Goal: Information Seeking & Learning: Check status

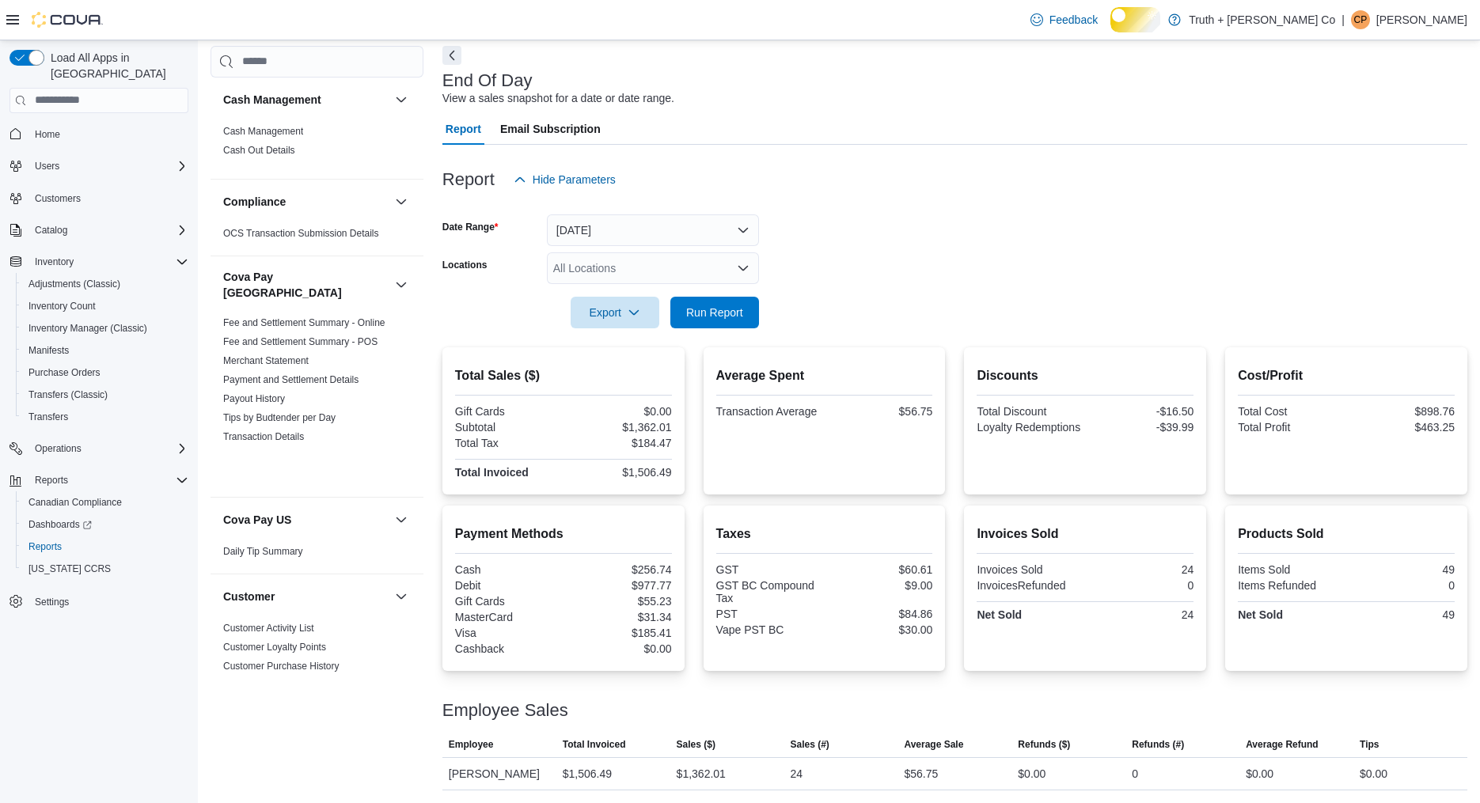
scroll to position [1612, 0]
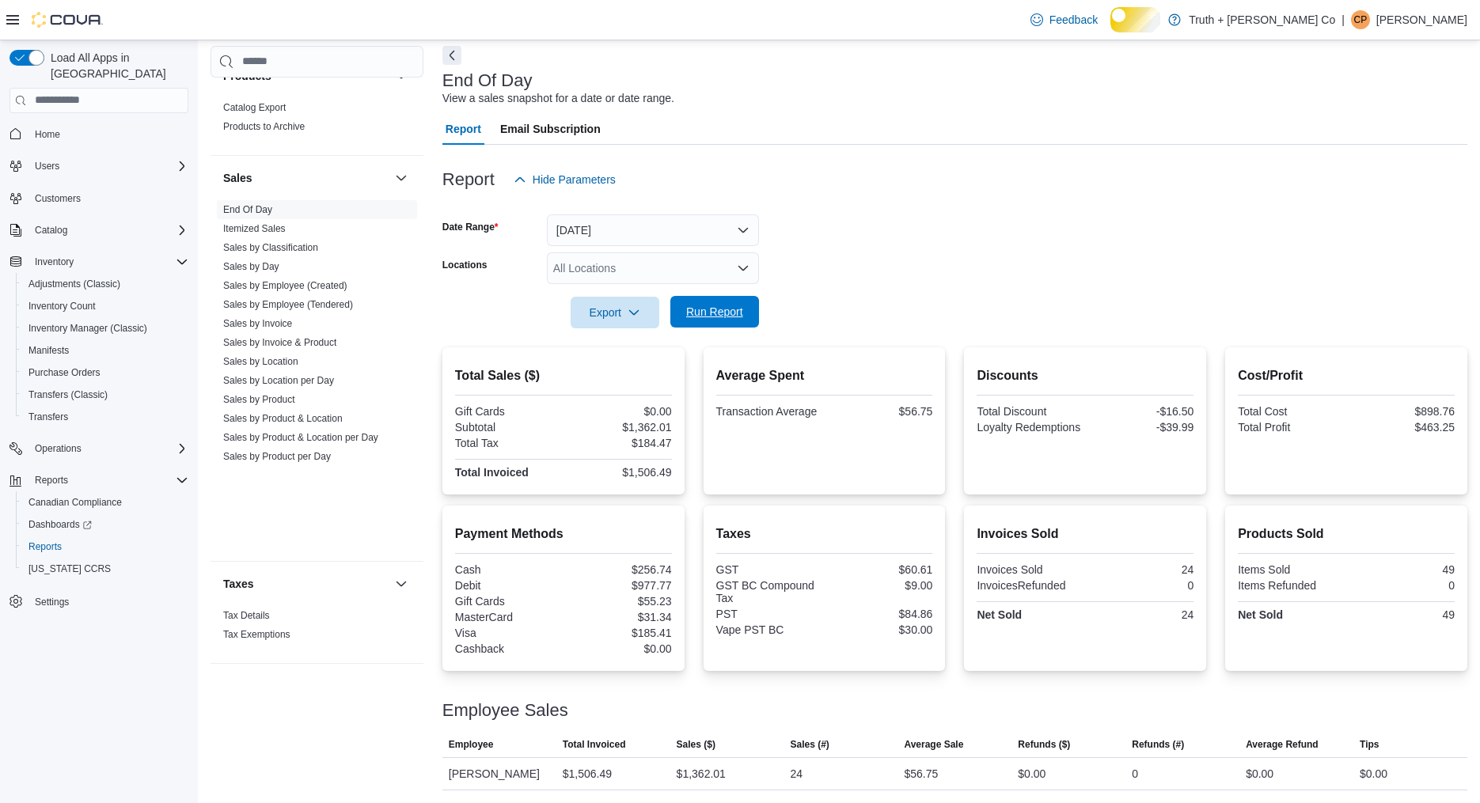
click at [718, 304] on span "Run Report" at bounding box center [714, 312] width 57 height 16
click at [726, 304] on span "Run Report" at bounding box center [714, 312] width 57 height 16
click at [708, 304] on span "Run Report" at bounding box center [714, 312] width 57 height 16
click at [1273, 195] on div at bounding box center [954, 204] width 1025 height 19
click at [714, 304] on span "Run Report" at bounding box center [714, 312] width 57 height 16
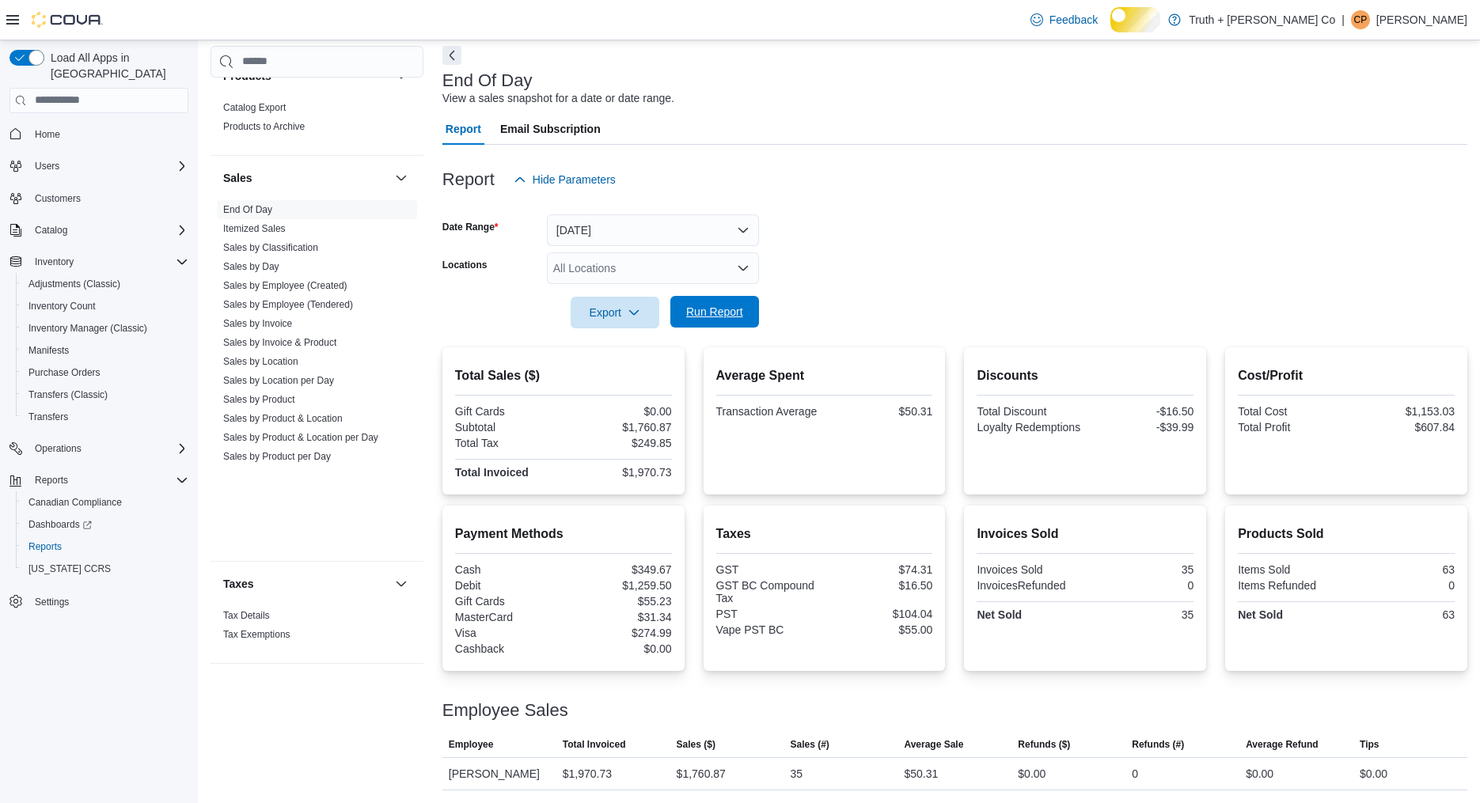
click at [710, 304] on span "Run Report" at bounding box center [714, 312] width 57 height 16
click at [715, 304] on span "Run Report" at bounding box center [714, 312] width 57 height 16
click at [699, 304] on span "Run Report" at bounding box center [714, 312] width 57 height 16
click at [715, 304] on span "Run Report" at bounding box center [714, 312] width 57 height 16
click at [714, 304] on span "Run Report" at bounding box center [714, 312] width 57 height 16
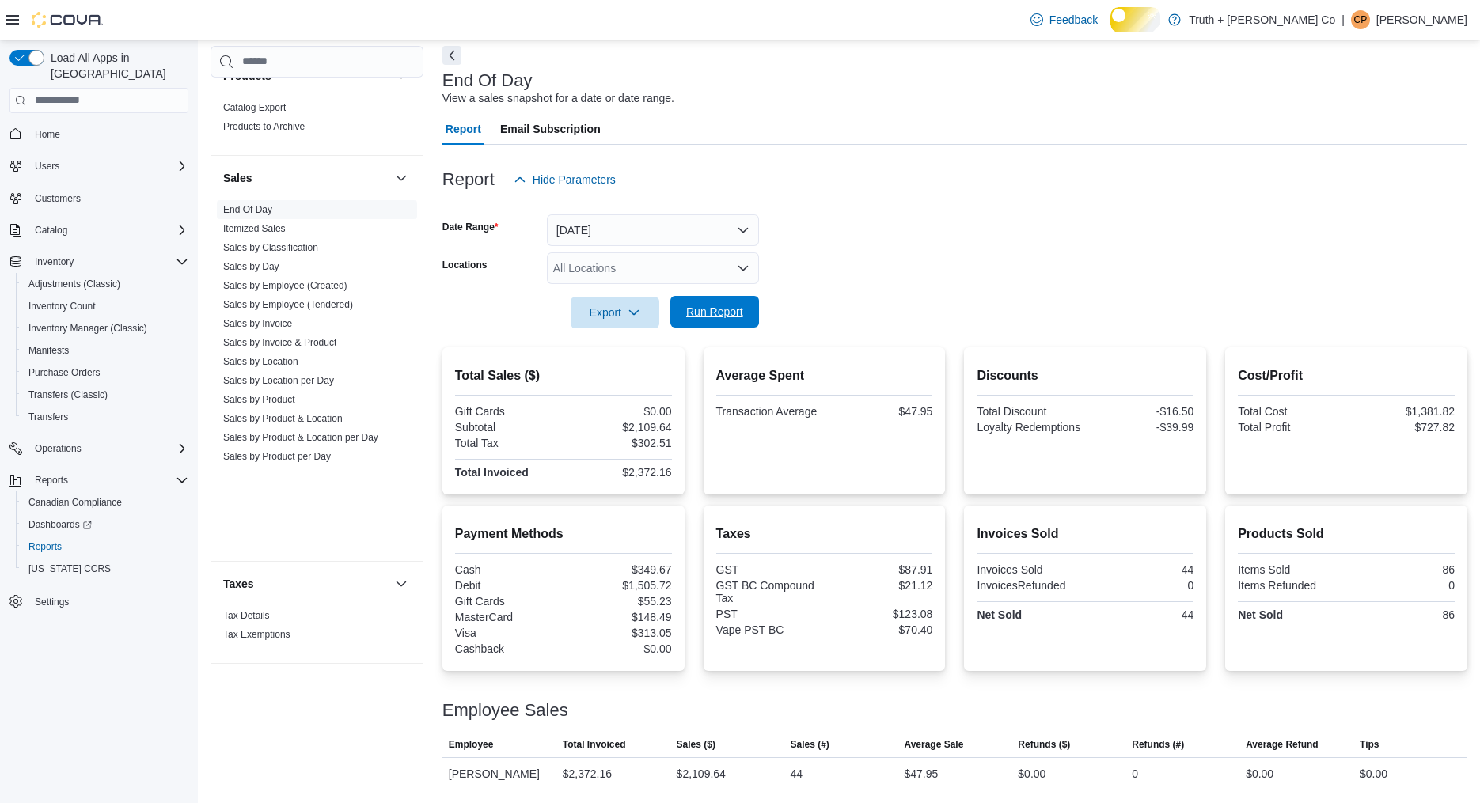
click at [701, 304] on span "Run Report" at bounding box center [714, 312] width 57 height 16
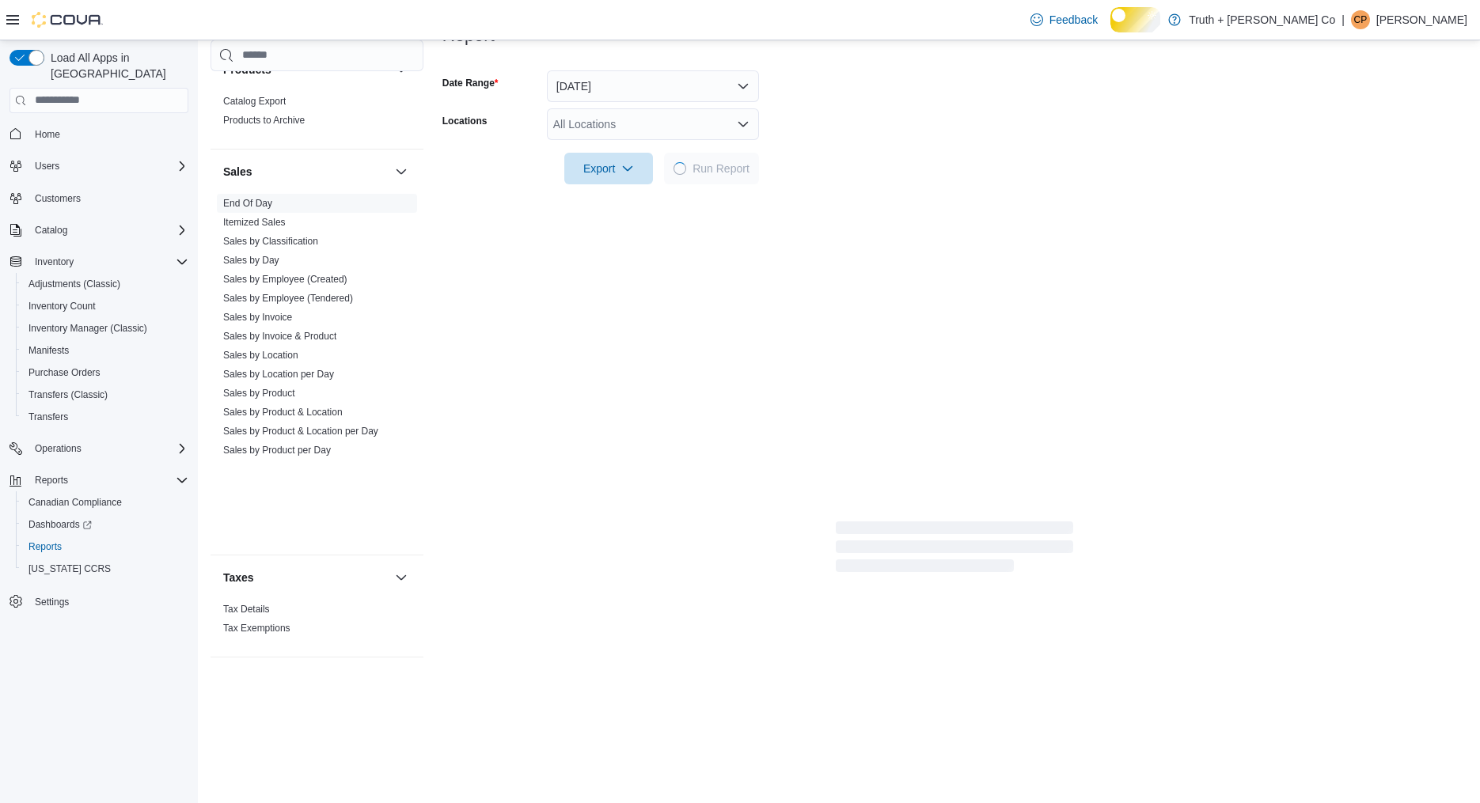
scroll to position [0, 0]
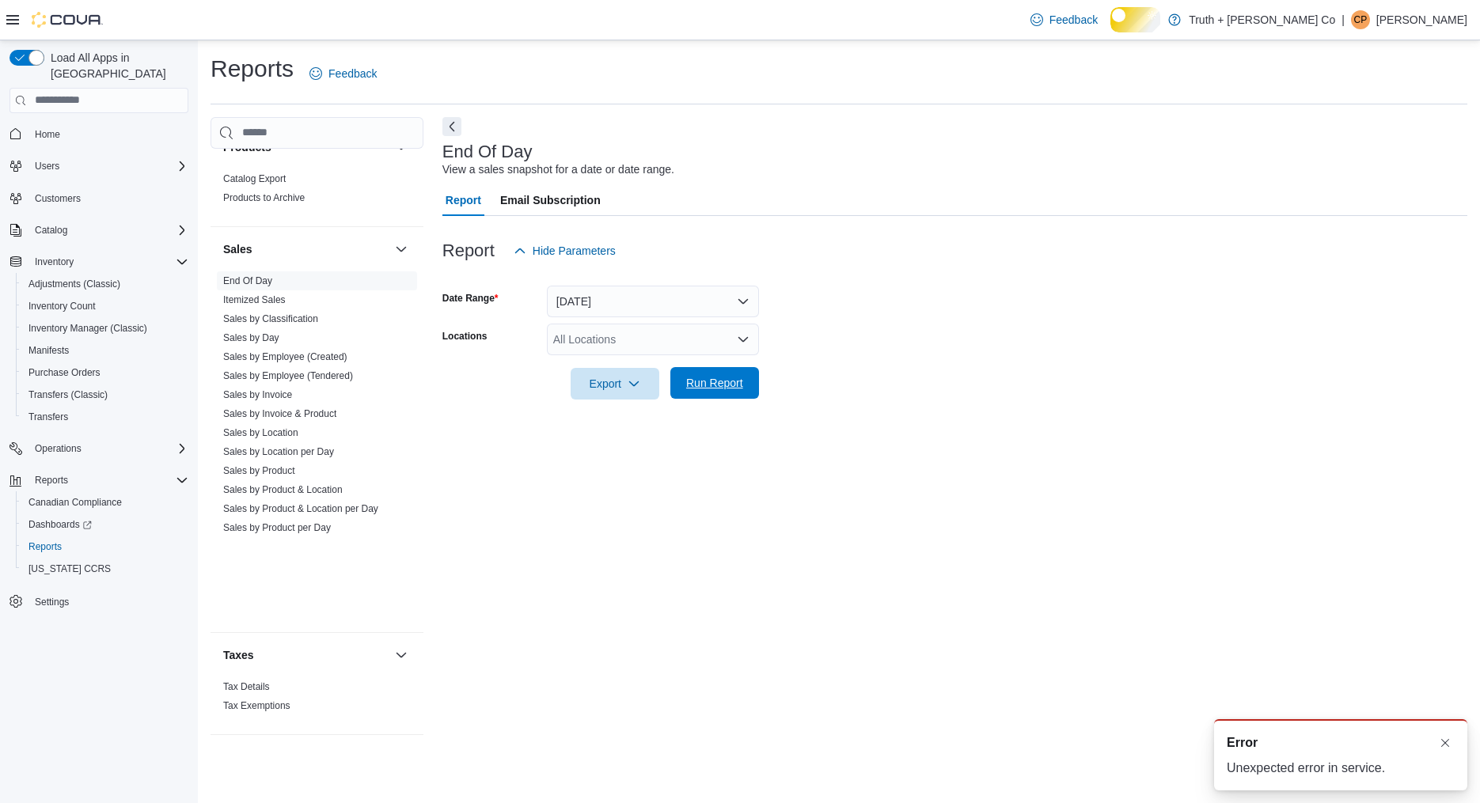
click at [717, 391] on span "Run Report" at bounding box center [714, 383] width 57 height 16
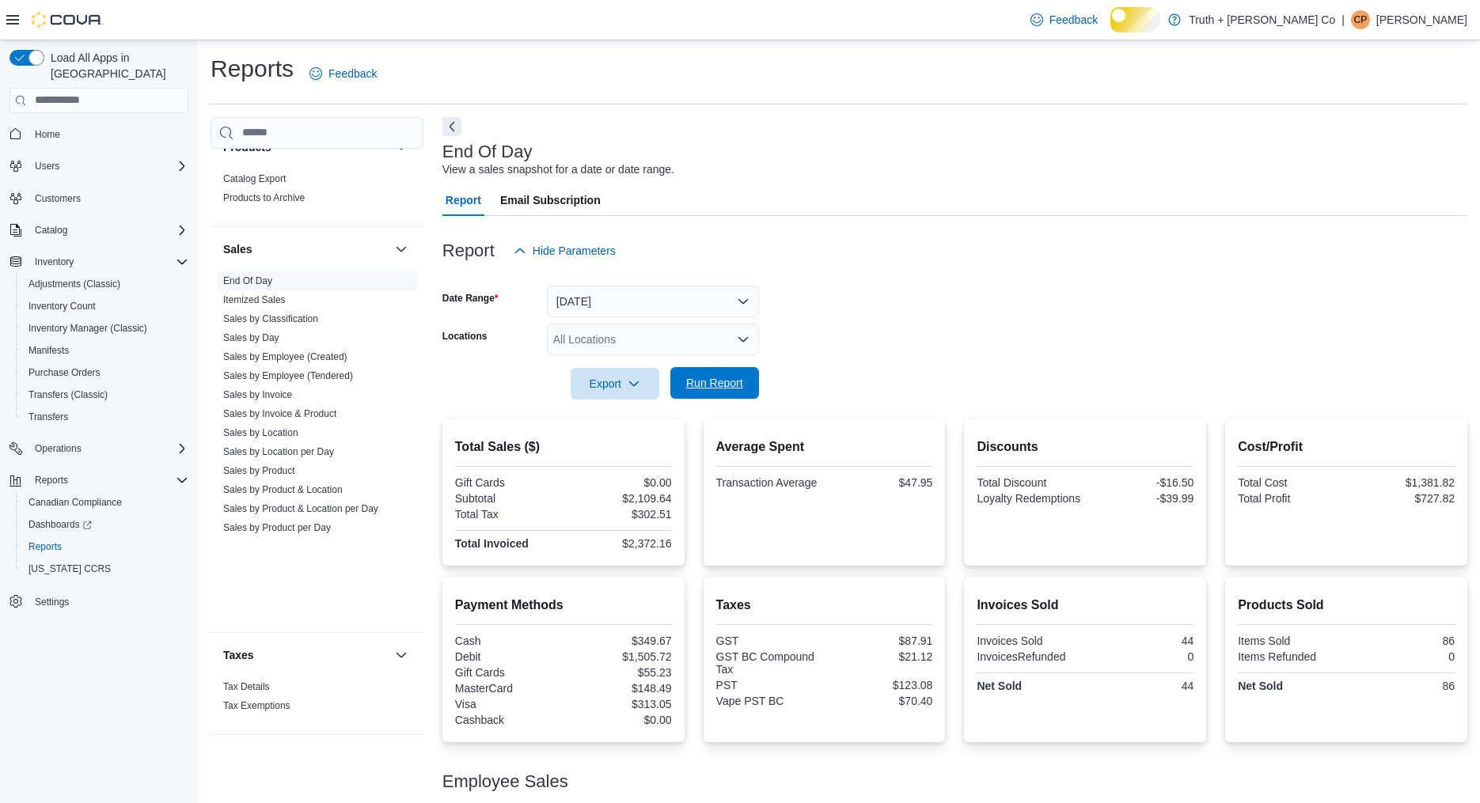
click at [714, 391] on span "Run Report" at bounding box center [714, 383] width 57 height 16
click at [704, 391] on span "Run Report" at bounding box center [714, 383] width 57 height 16
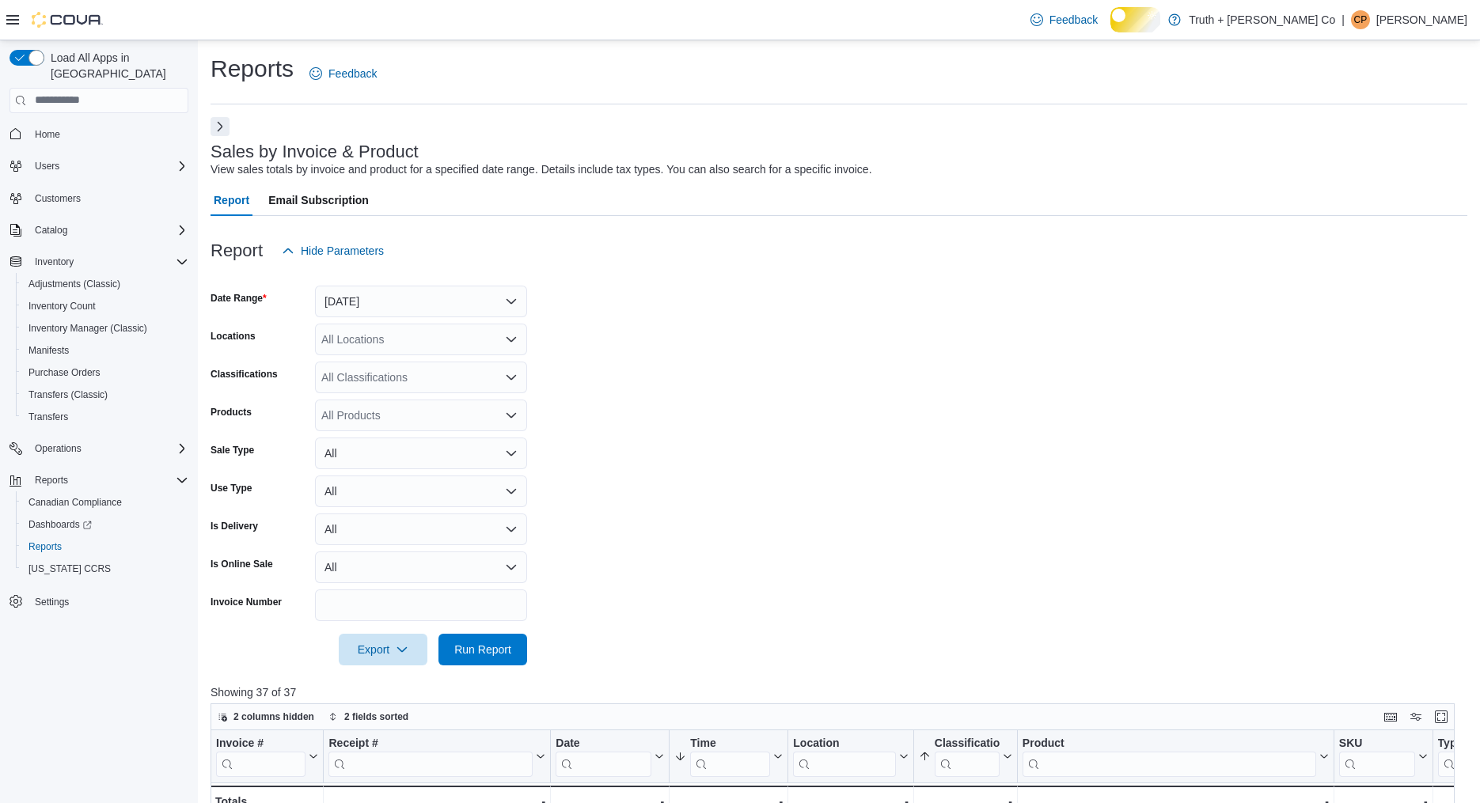
scroll to position [506, 0]
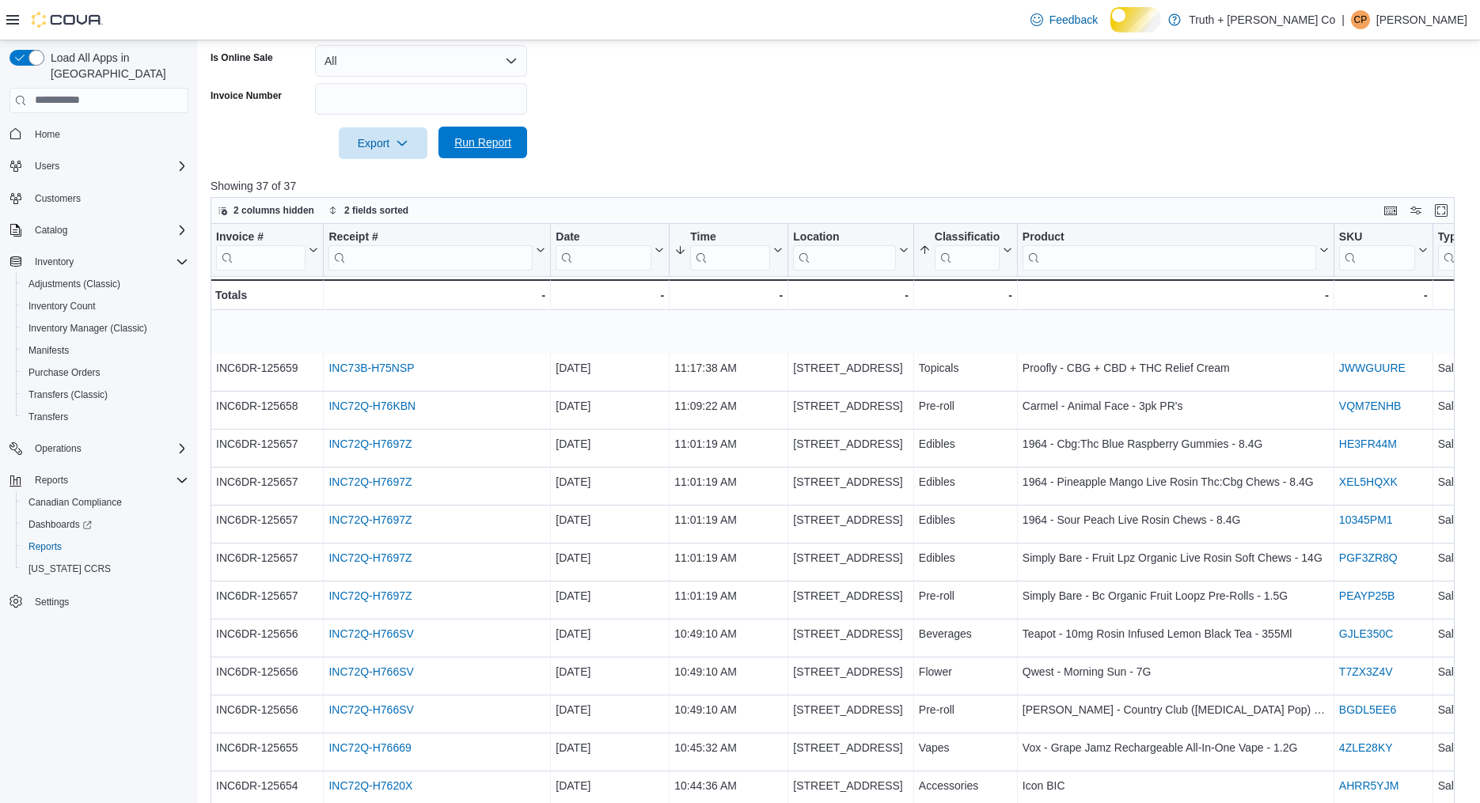
click at [478, 150] on span "Run Report" at bounding box center [482, 143] width 57 height 16
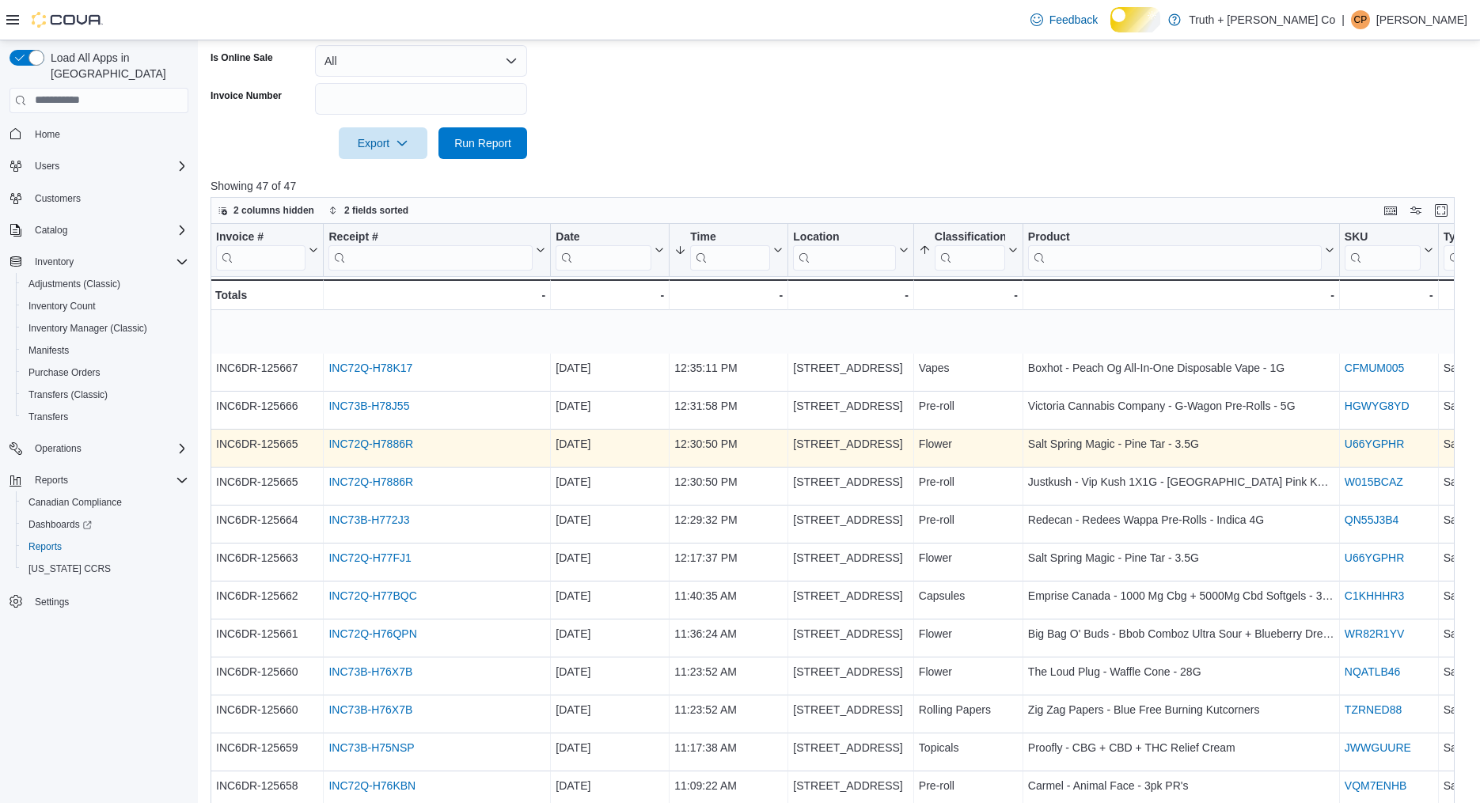
click at [413, 450] on link "INC72Q-H7886R" at bounding box center [370, 444] width 85 height 13
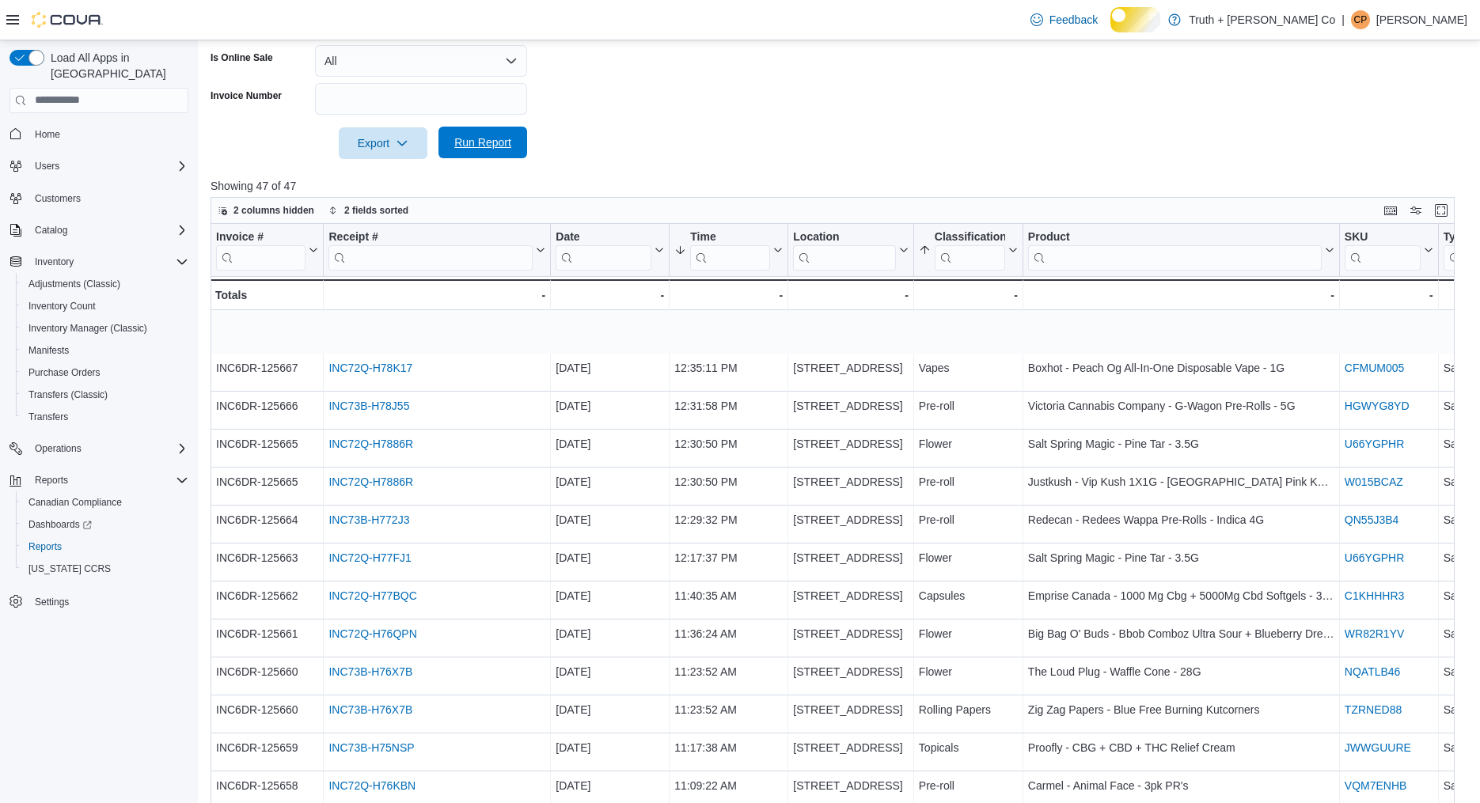
click at [491, 150] on span "Run Report" at bounding box center [482, 143] width 57 height 16
click at [478, 150] on span "Run Report" at bounding box center [482, 143] width 57 height 16
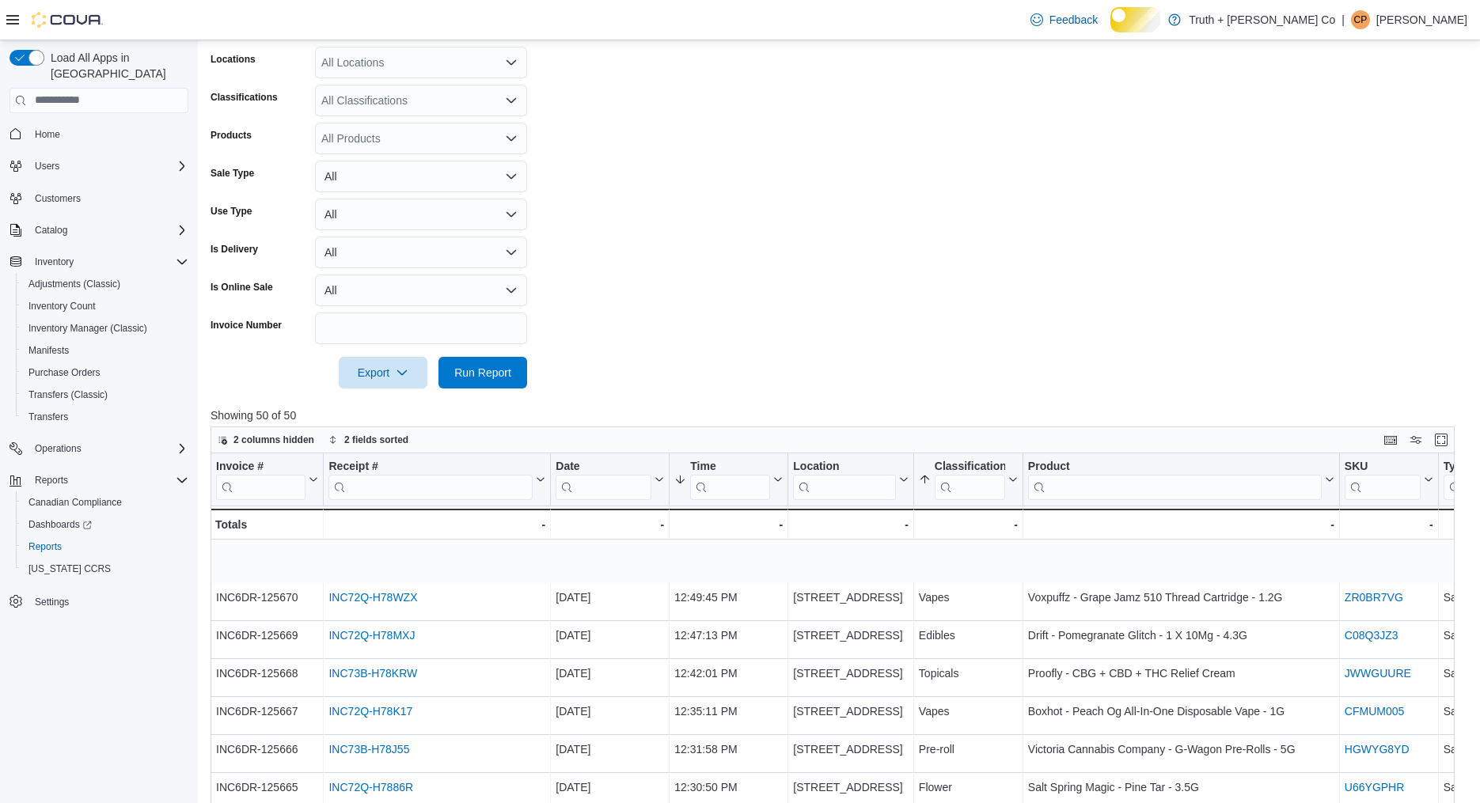
scroll to position [281, 0]
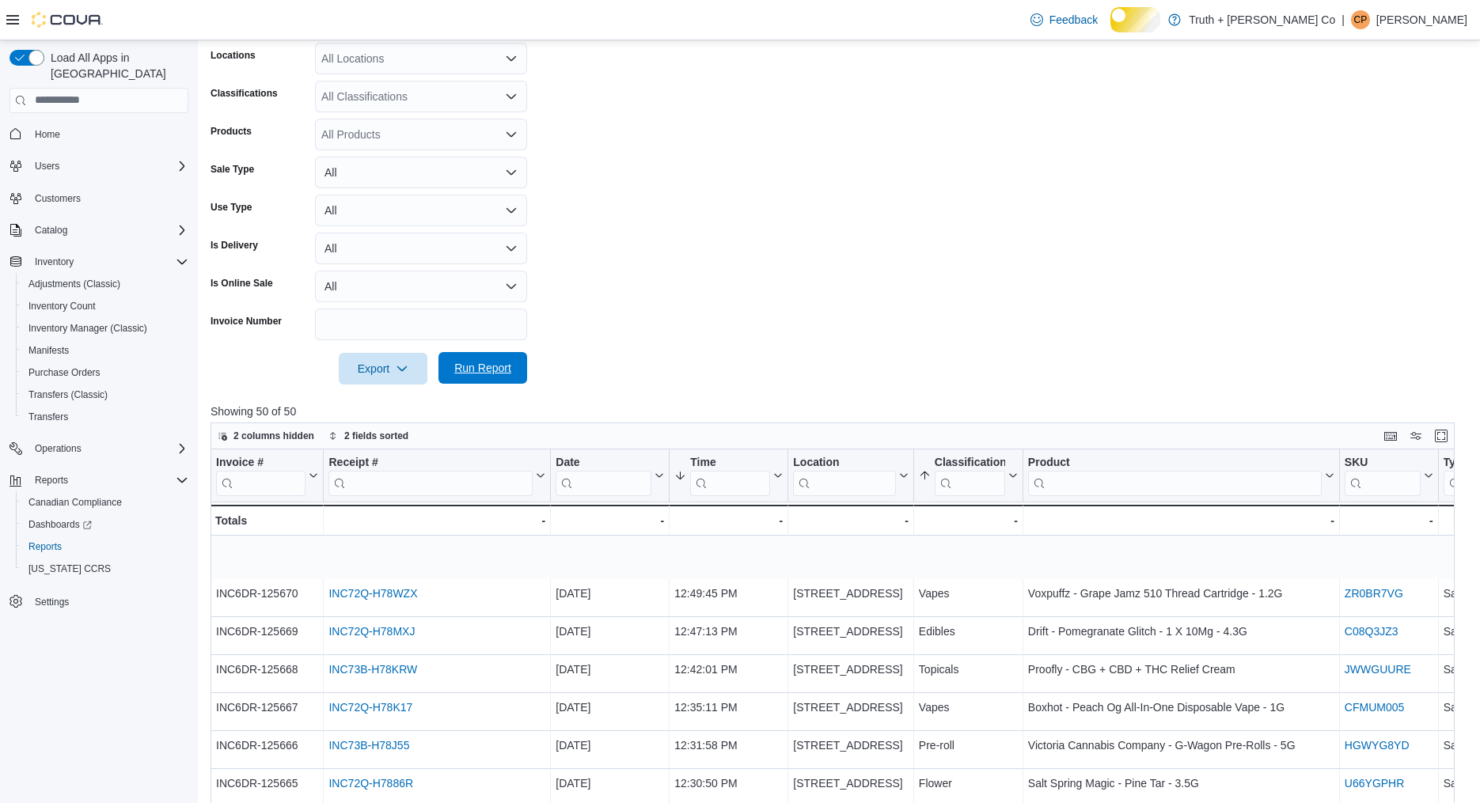
click at [478, 376] on span "Run Report" at bounding box center [482, 368] width 57 height 16
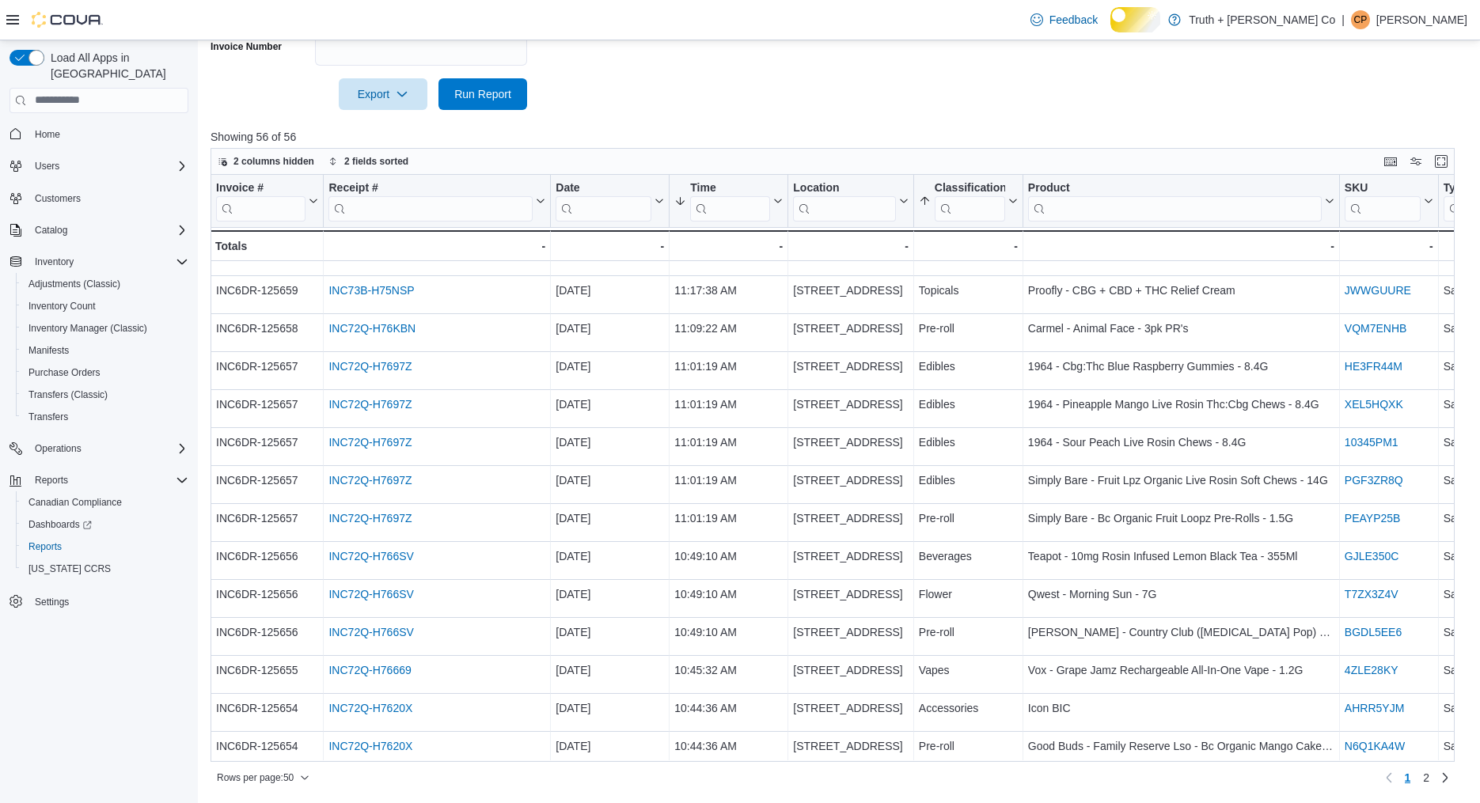
scroll to position [753, 0]
click at [491, 90] on span "Run Report" at bounding box center [482, 93] width 57 height 16
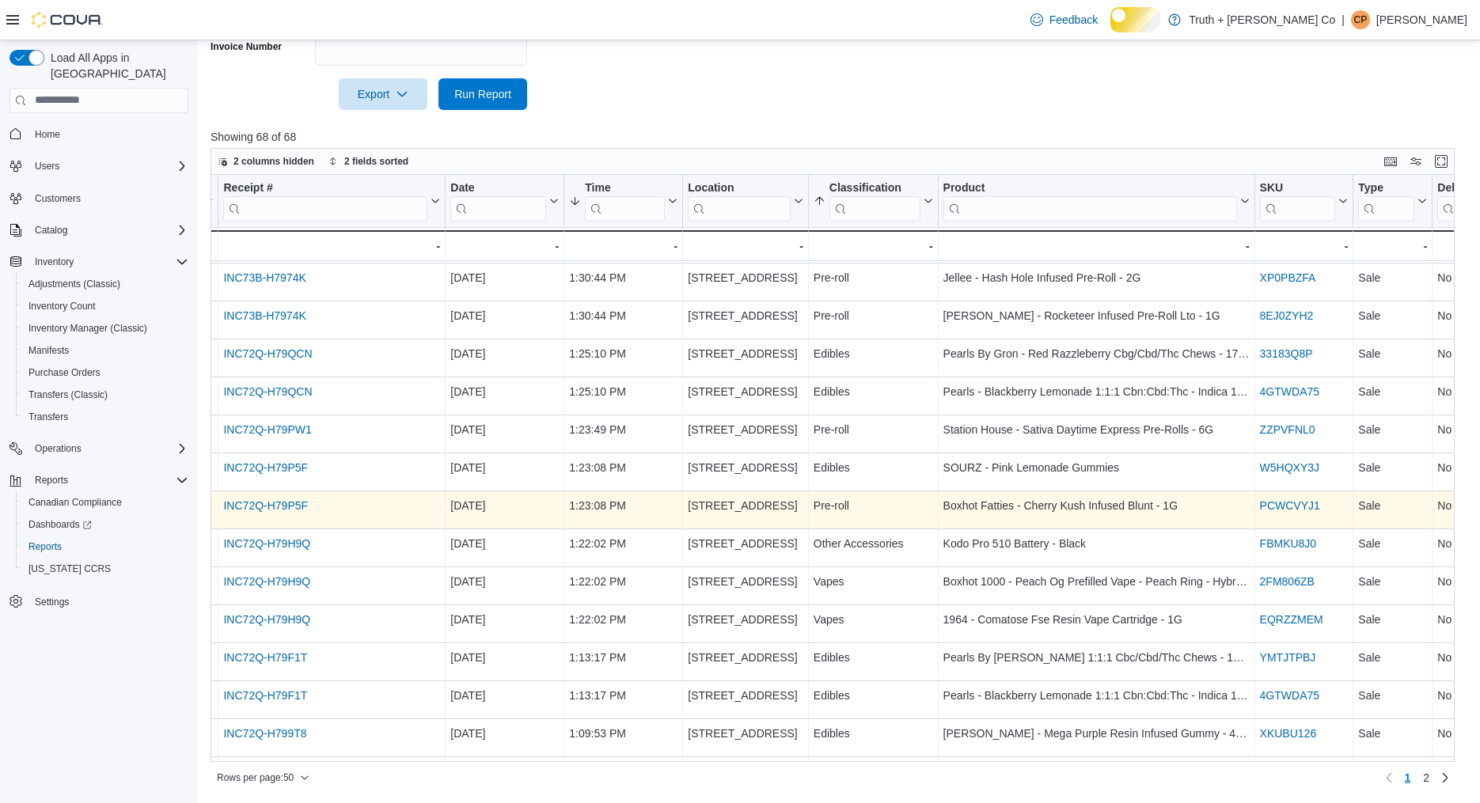
scroll to position [0, 105]
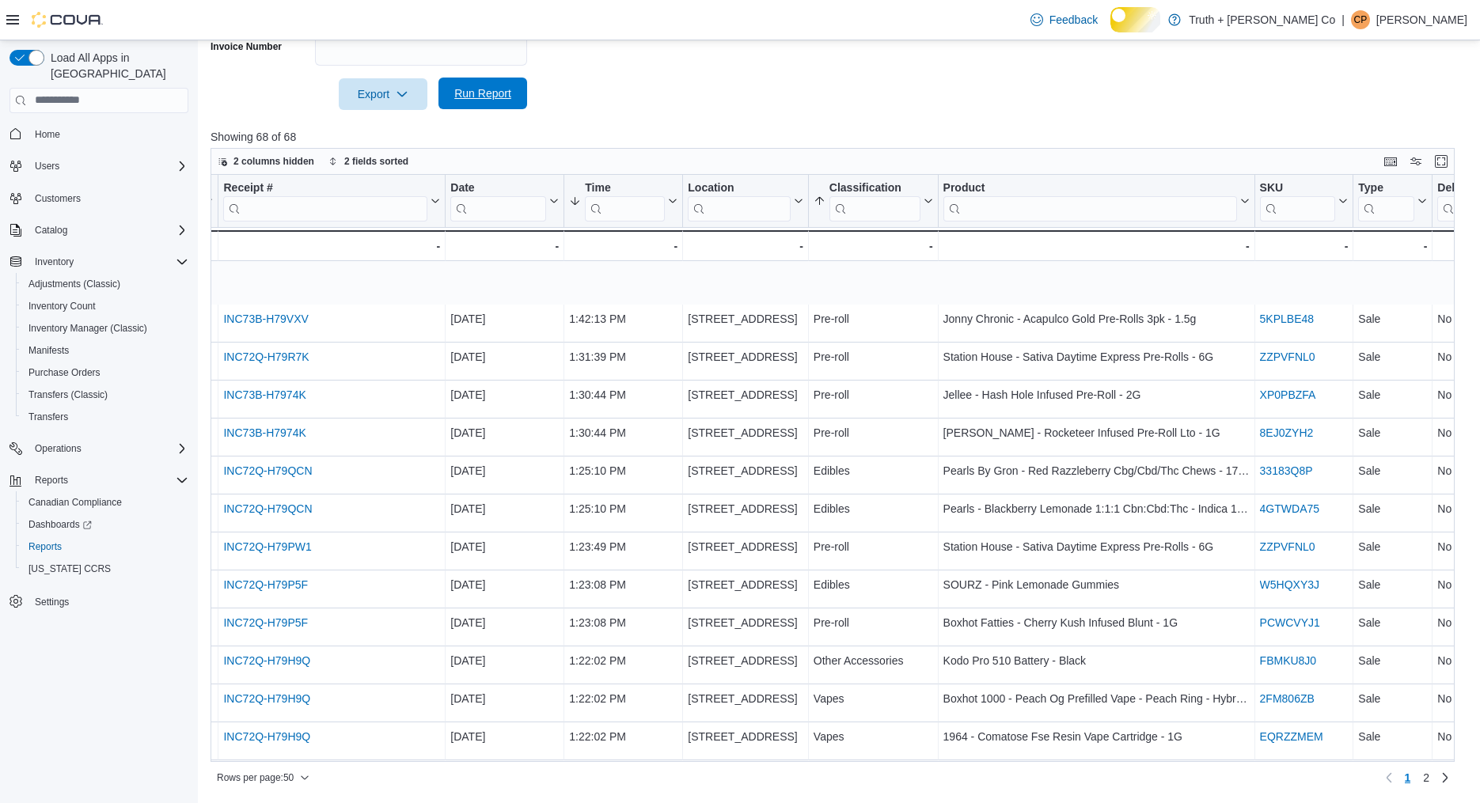
click at [488, 85] on span "Run Report" at bounding box center [482, 93] width 57 height 16
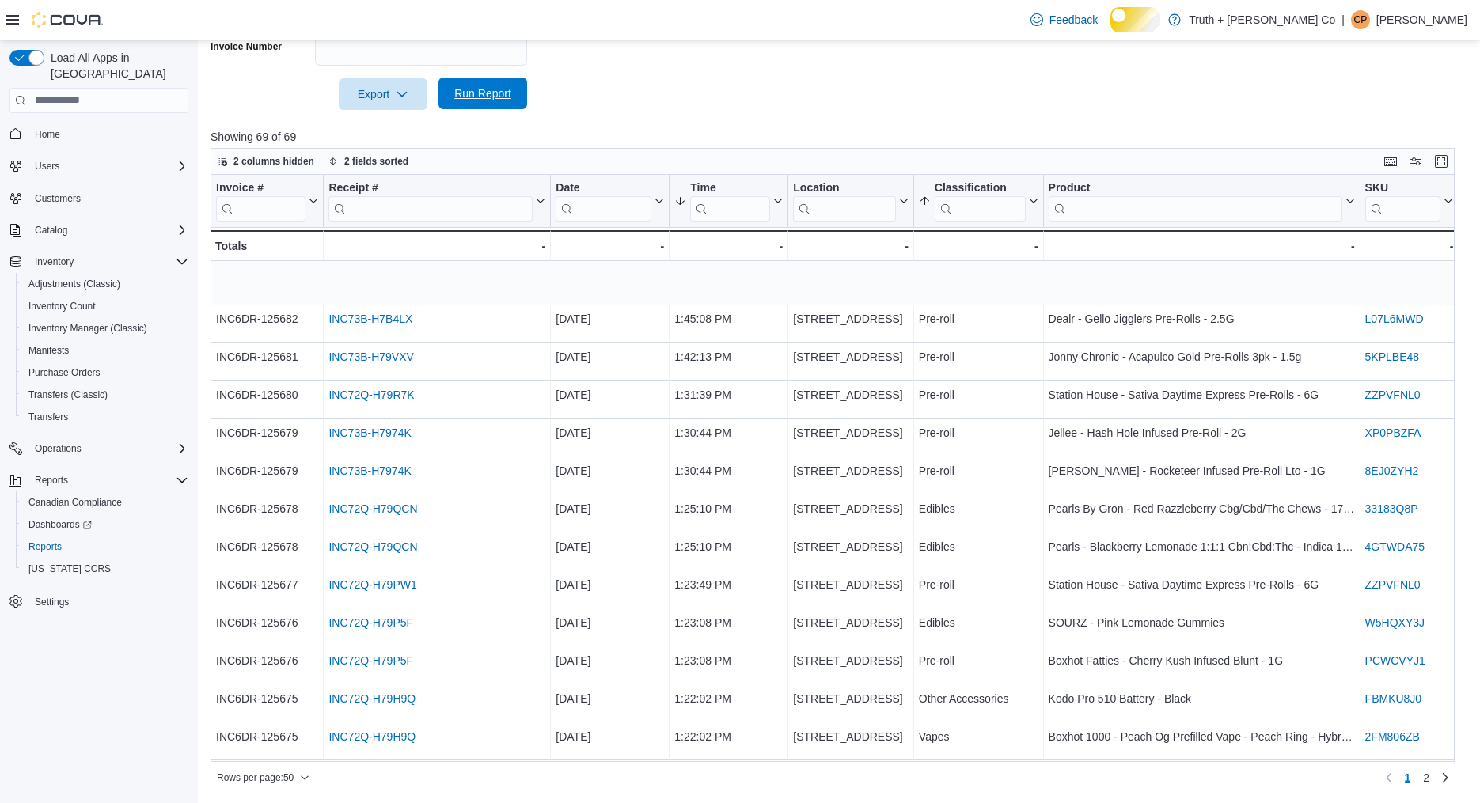
click at [495, 86] on span "Run Report" at bounding box center [482, 93] width 57 height 16
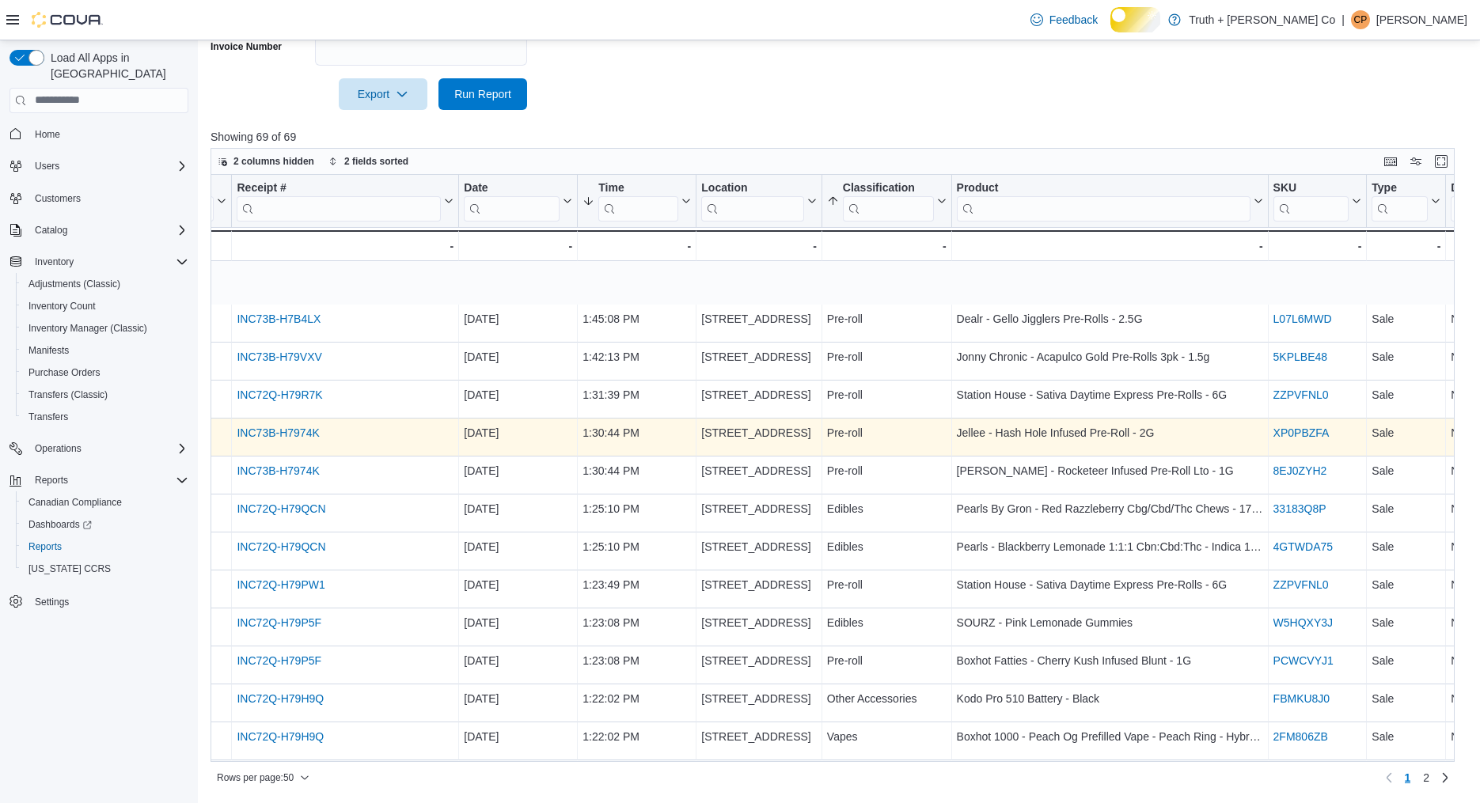
scroll to position [0, 0]
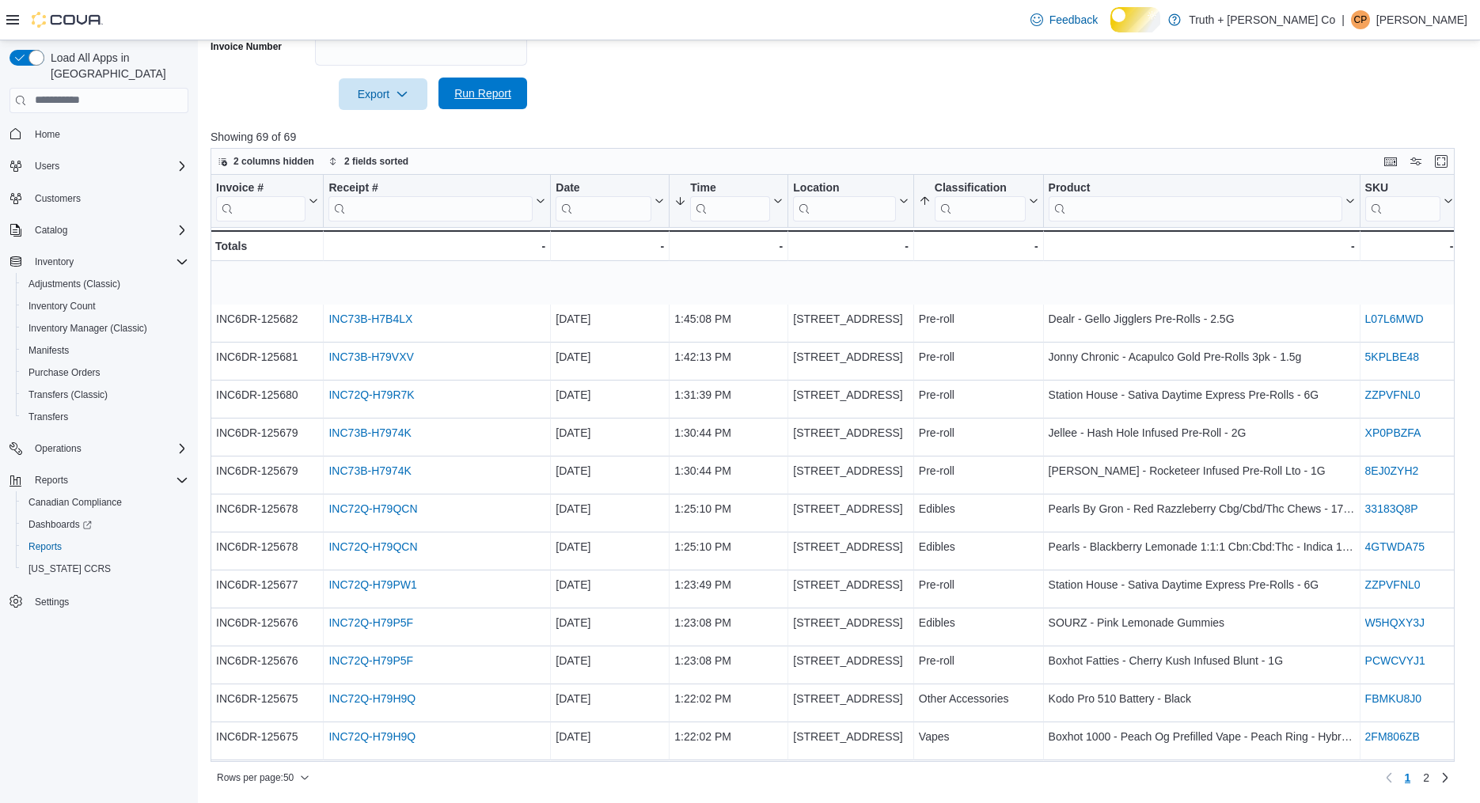
click at [487, 88] on span "Run Report" at bounding box center [482, 93] width 57 height 16
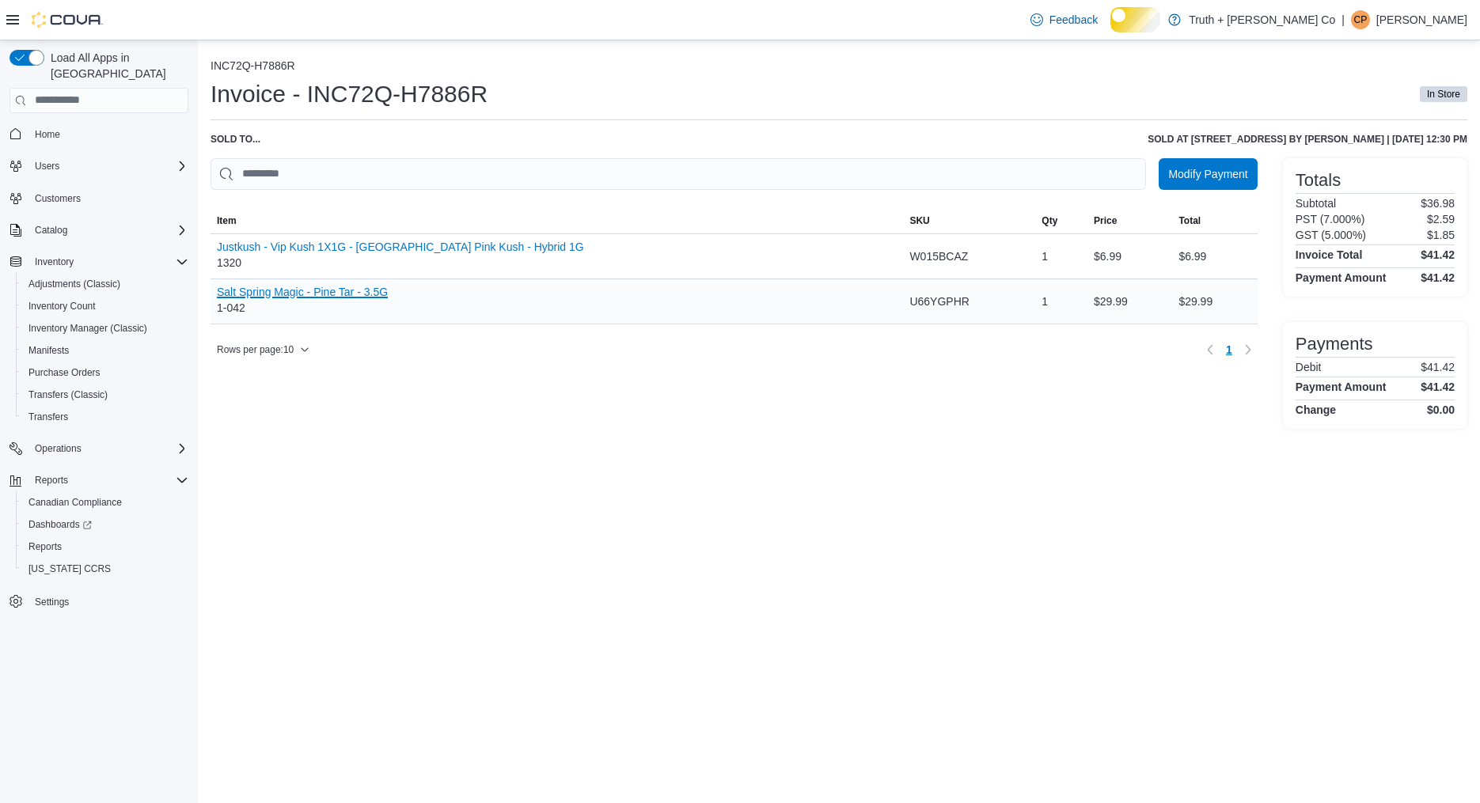
click at [388, 298] on button "Salt Spring Magic - Pine Tar - 3.5G" at bounding box center [302, 292] width 171 height 13
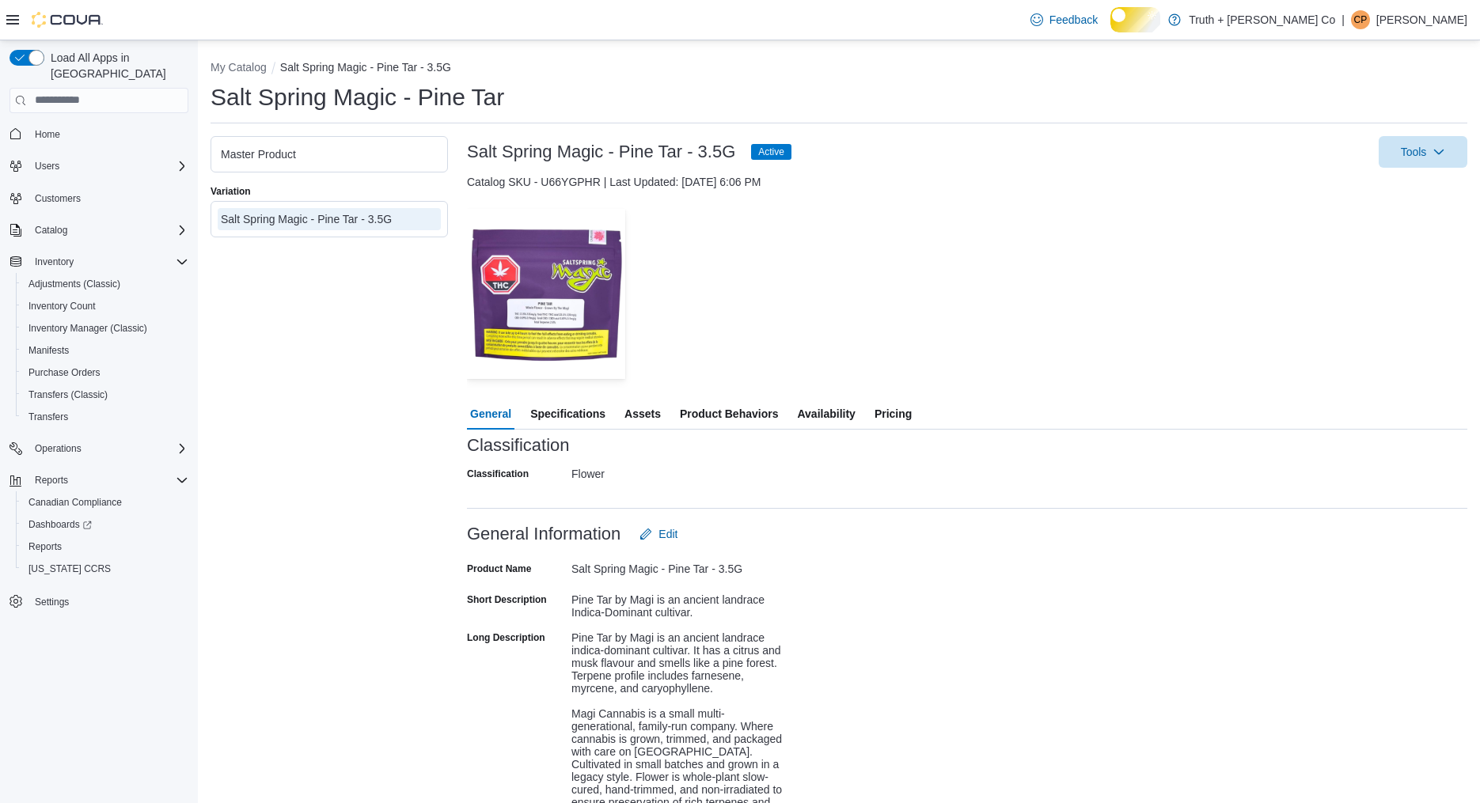
click at [855, 430] on span "Availability" at bounding box center [826, 414] width 58 height 32
